Goal: Obtain resource: Obtain resource

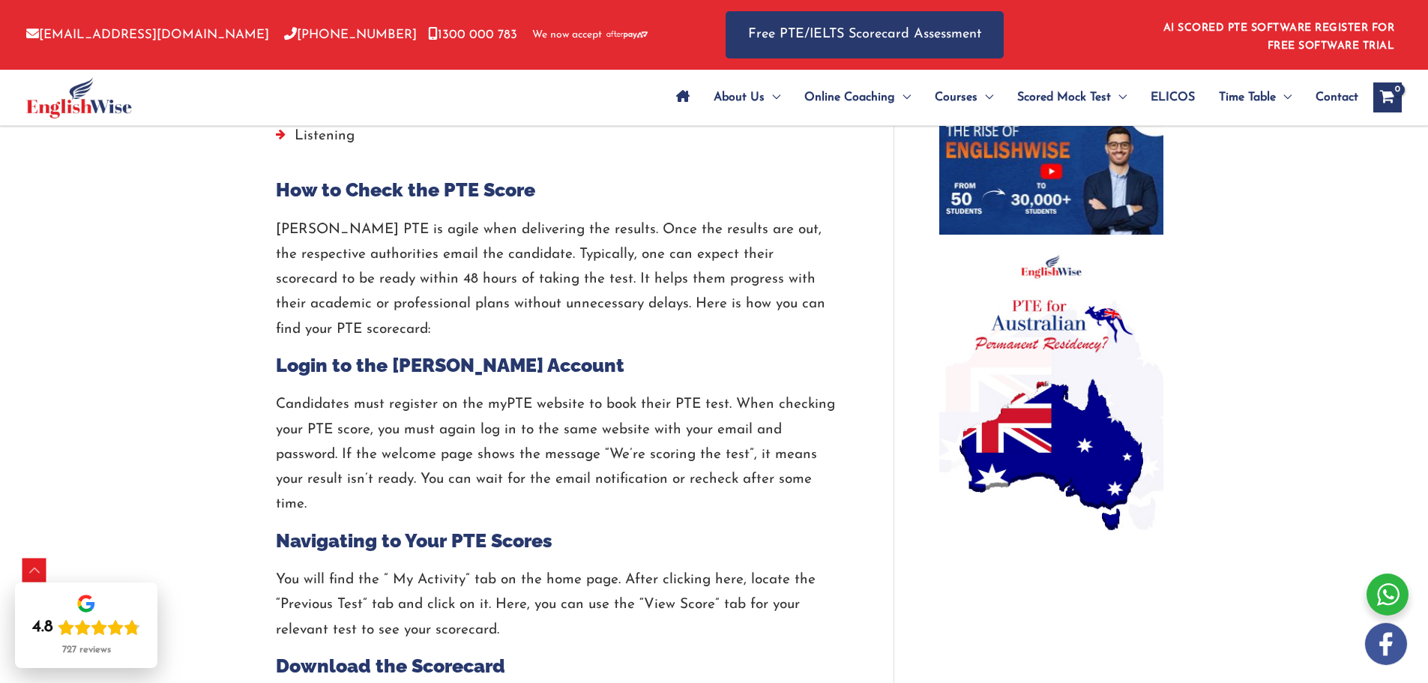
scroll to position [1027, 0]
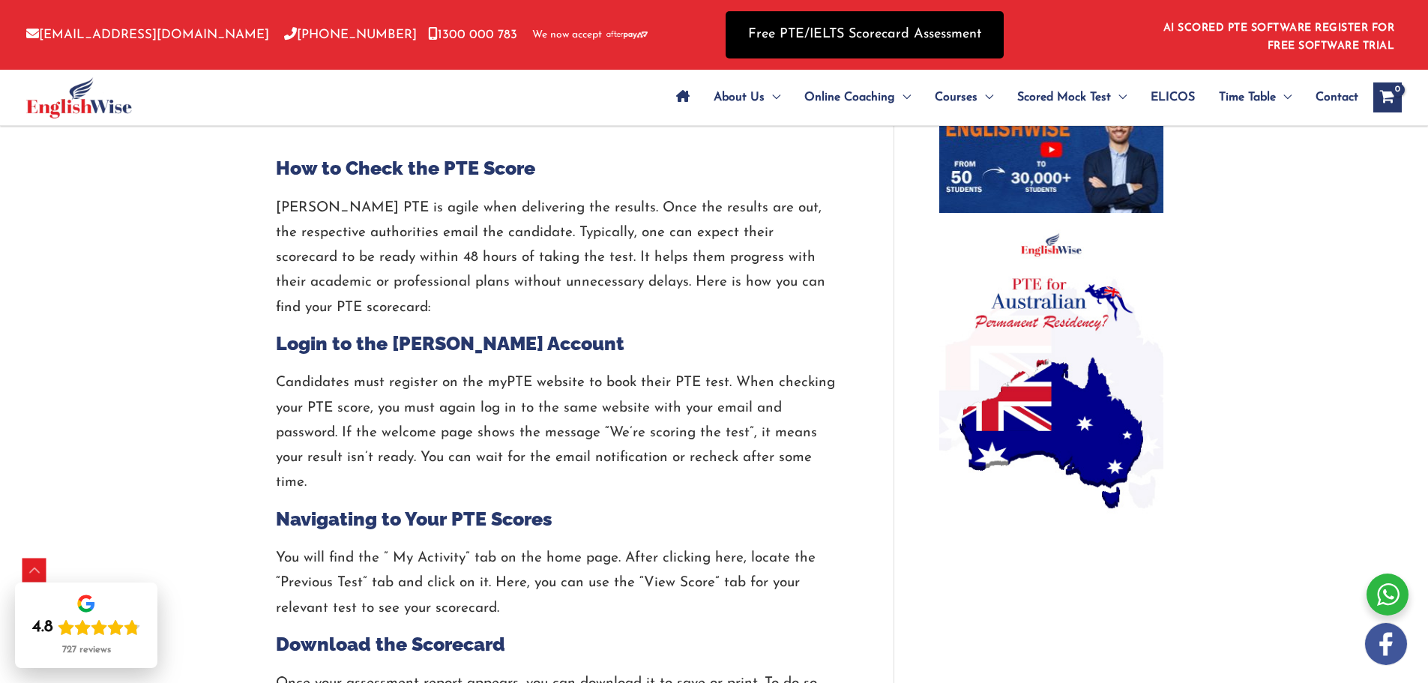
click at [891, 28] on link "Free PTE/IELTS Scorecard Assessment" at bounding box center [865, 34] width 278 height 47
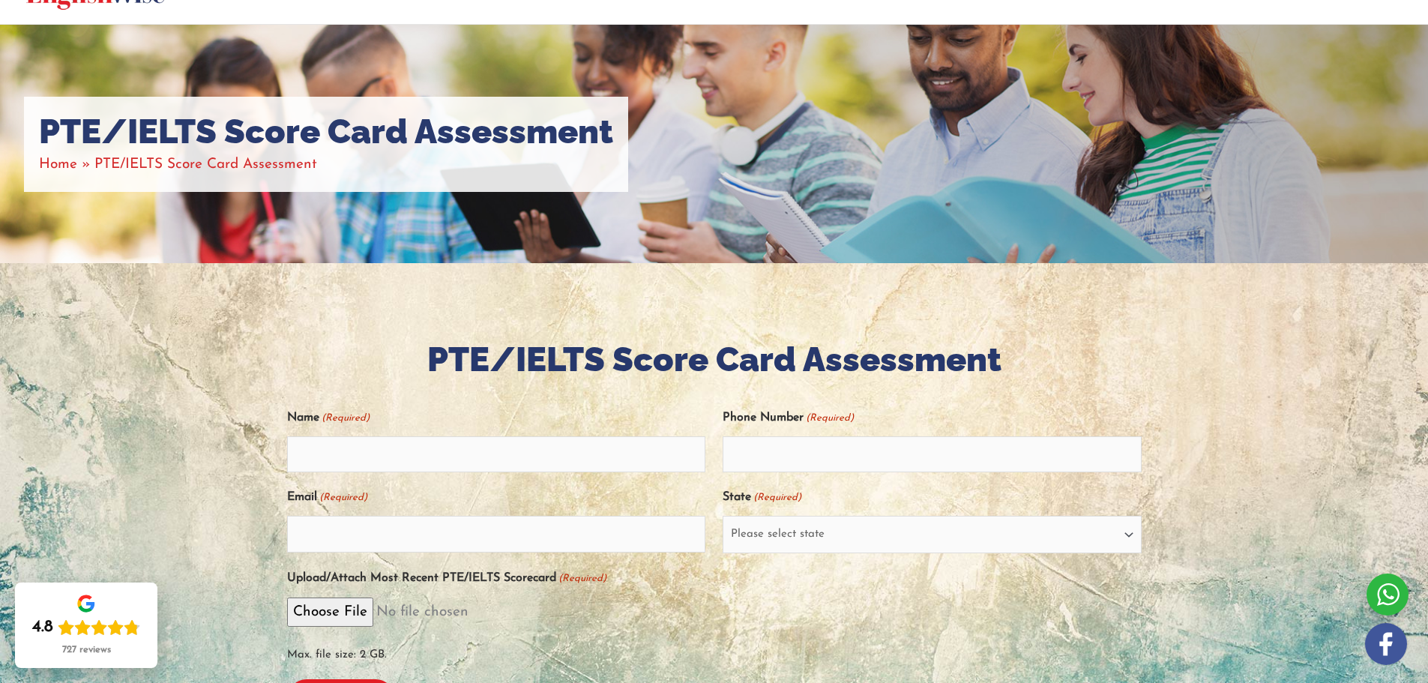
scroll to position [225, 0]
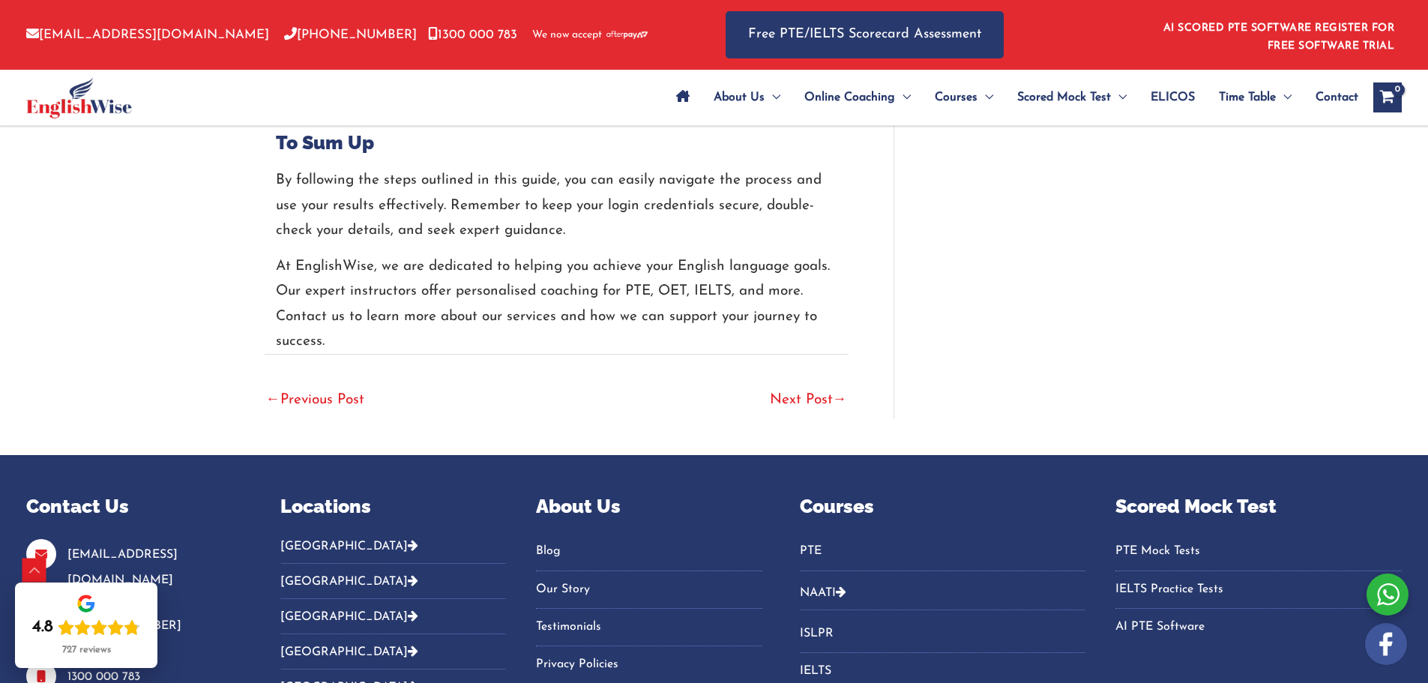
scroll to position [3127, 0]
